Goal: Task Accomplishment & Management: Manage account settings

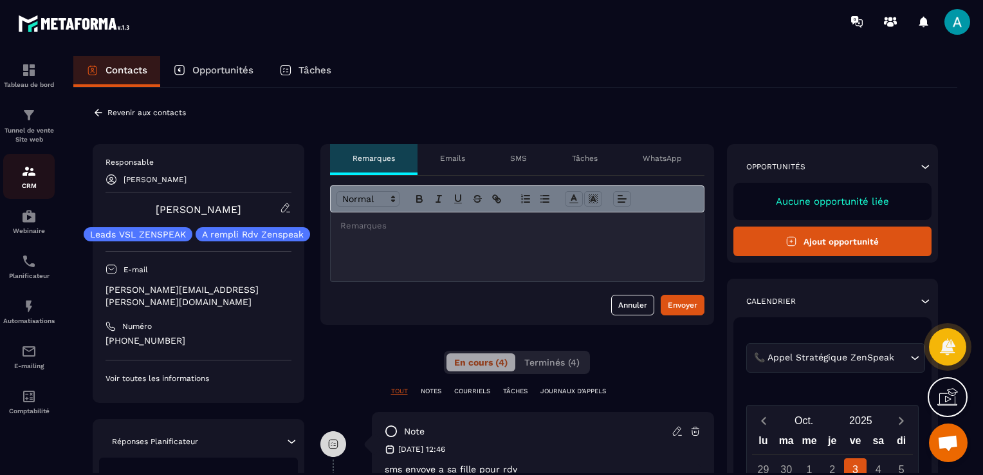
click at [32, 183] on p "CRM" at bounding box center [28, 185] width 51 height 7
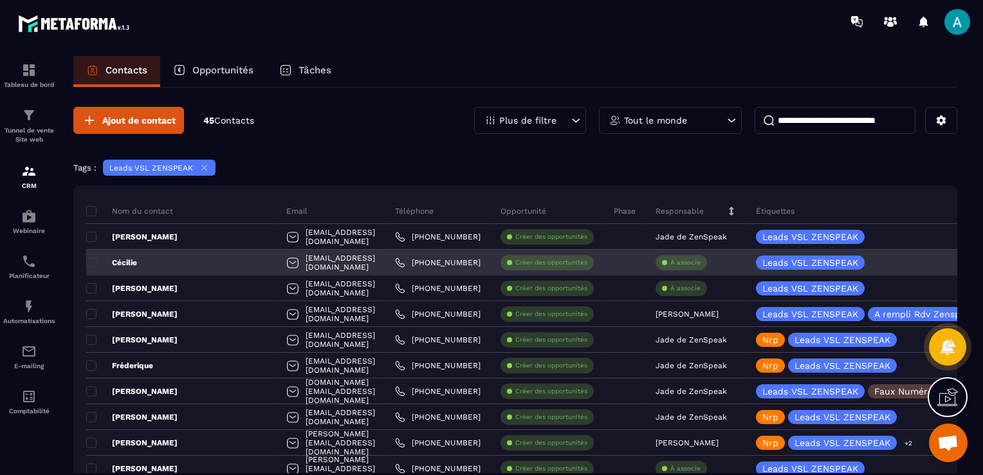
click at [681, 259] on p "À associe" at bounding box center [685, 262] width 30 height 9
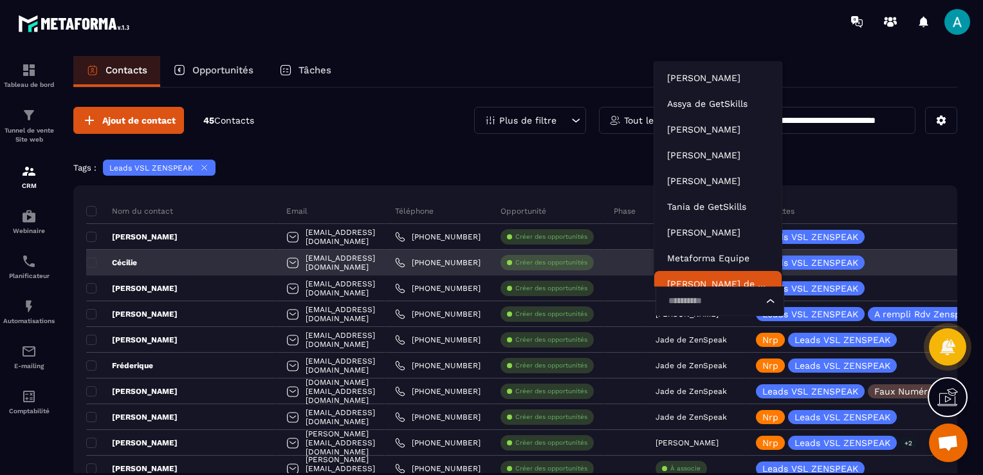
scroll to position [10, 0]
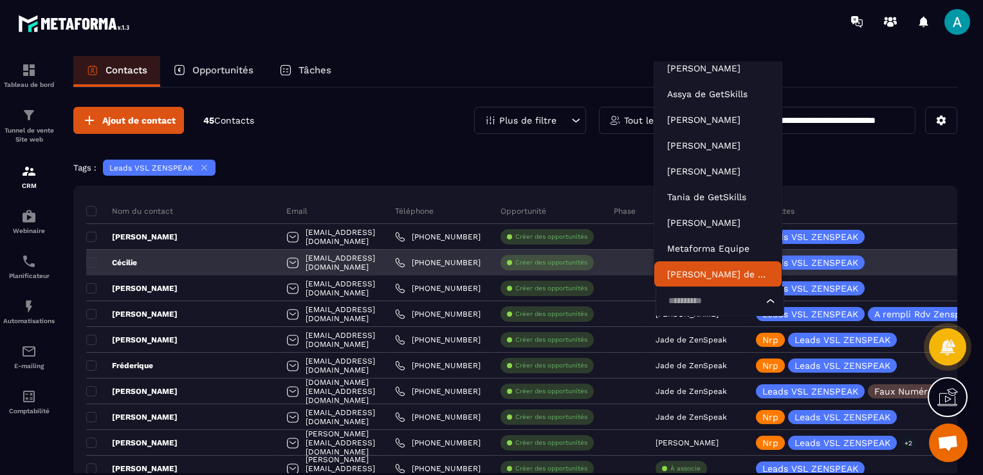
click at [687, 305] on input "Search for option" at bounding box center [713, 301] width 99 height 14
type input "**"
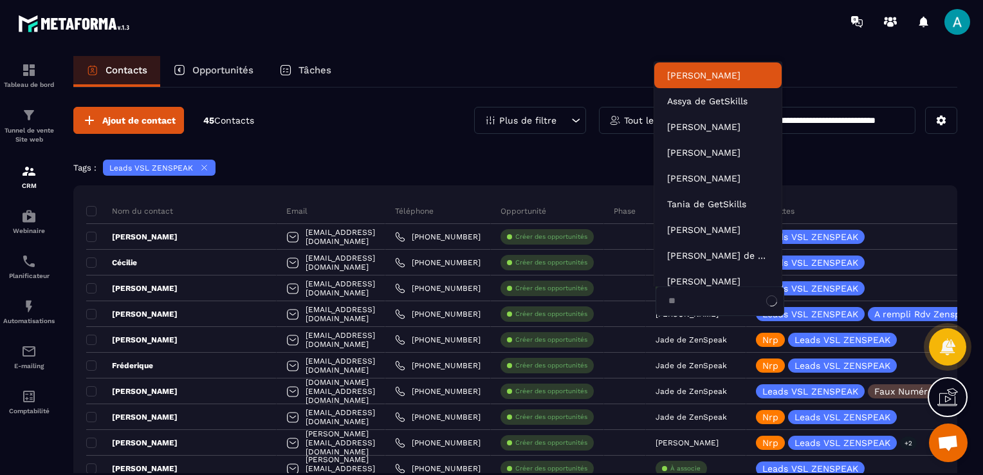
scroll to position [0, 0]
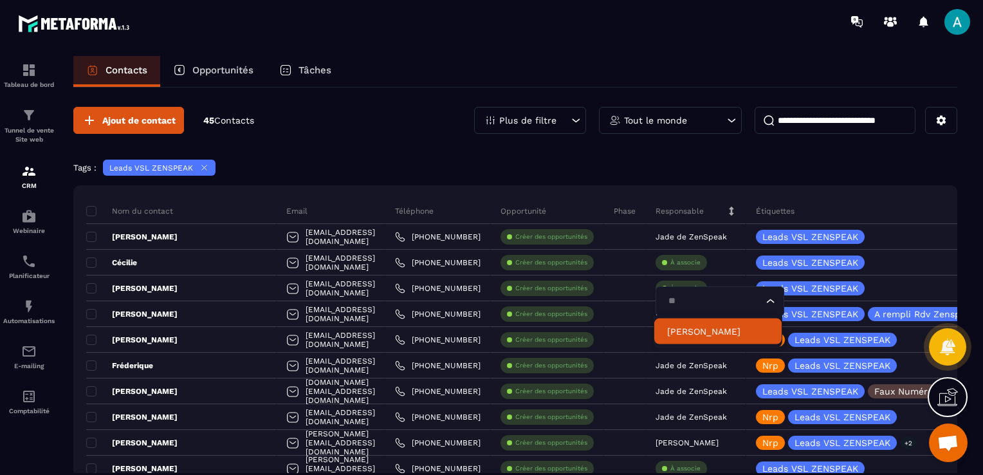
click at [686, 326] on p "[PERSON_NAME]" at bounding box center [718, 331] width 102 height 13
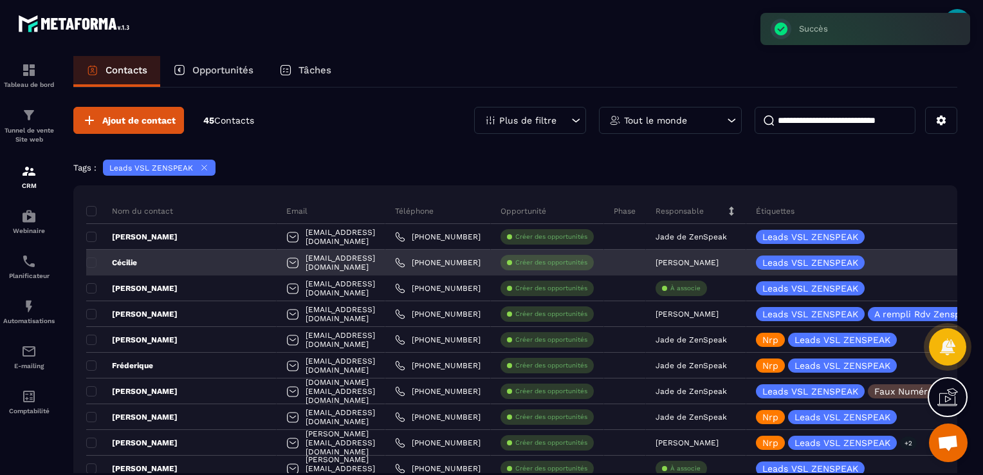
click at [332, 267] on div "[EMAIL_ADDRESS][DOMAIN_NAME]" at bounding box center [331, 263] width 109 height 26
click at [124, 262] on p "Cécilie" at bounding box center [111, 262] width 51 height 10
